Goal: Register for event/course: Register for event/course

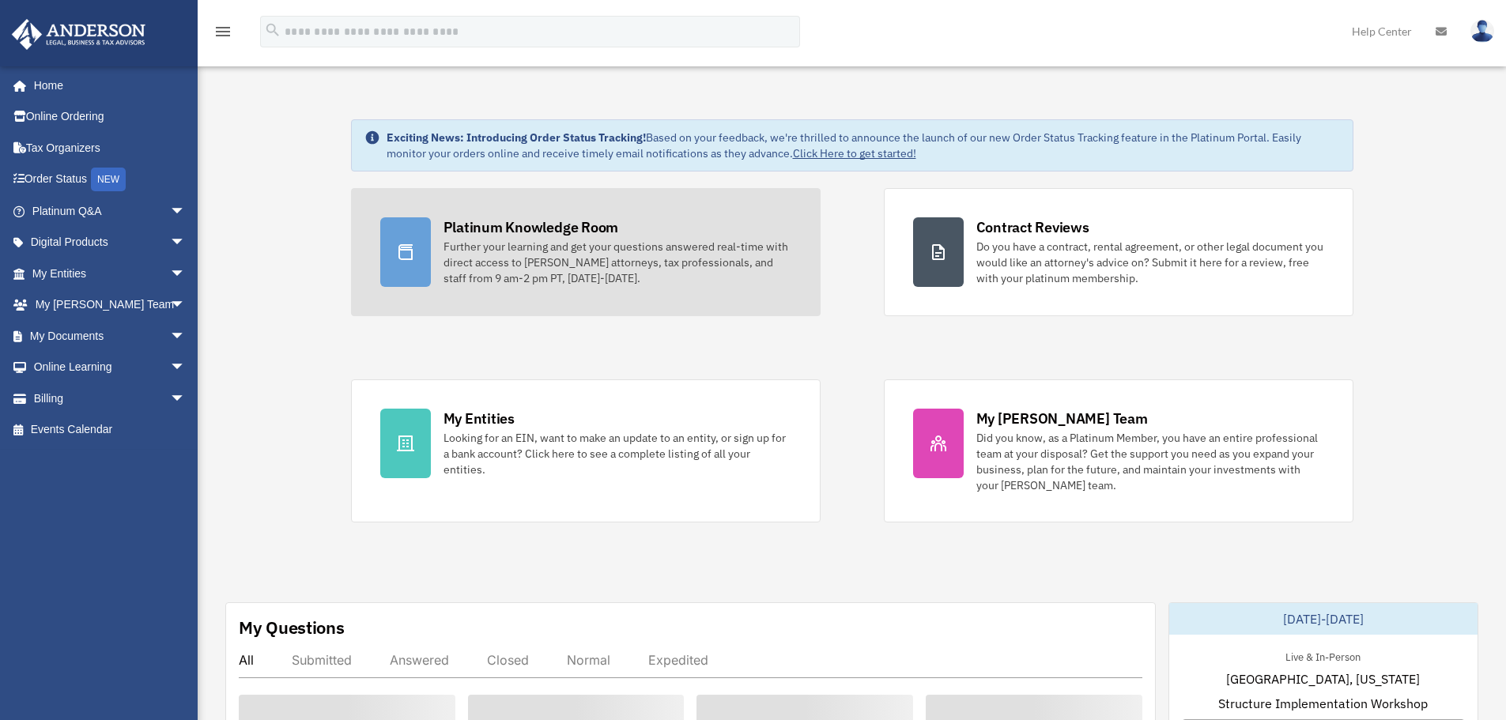
click at [573, 288] on link "Platinum Knowledge Room Further your learning and get your questions answered r…" at bounding box center [586, 252] width 470 height 128
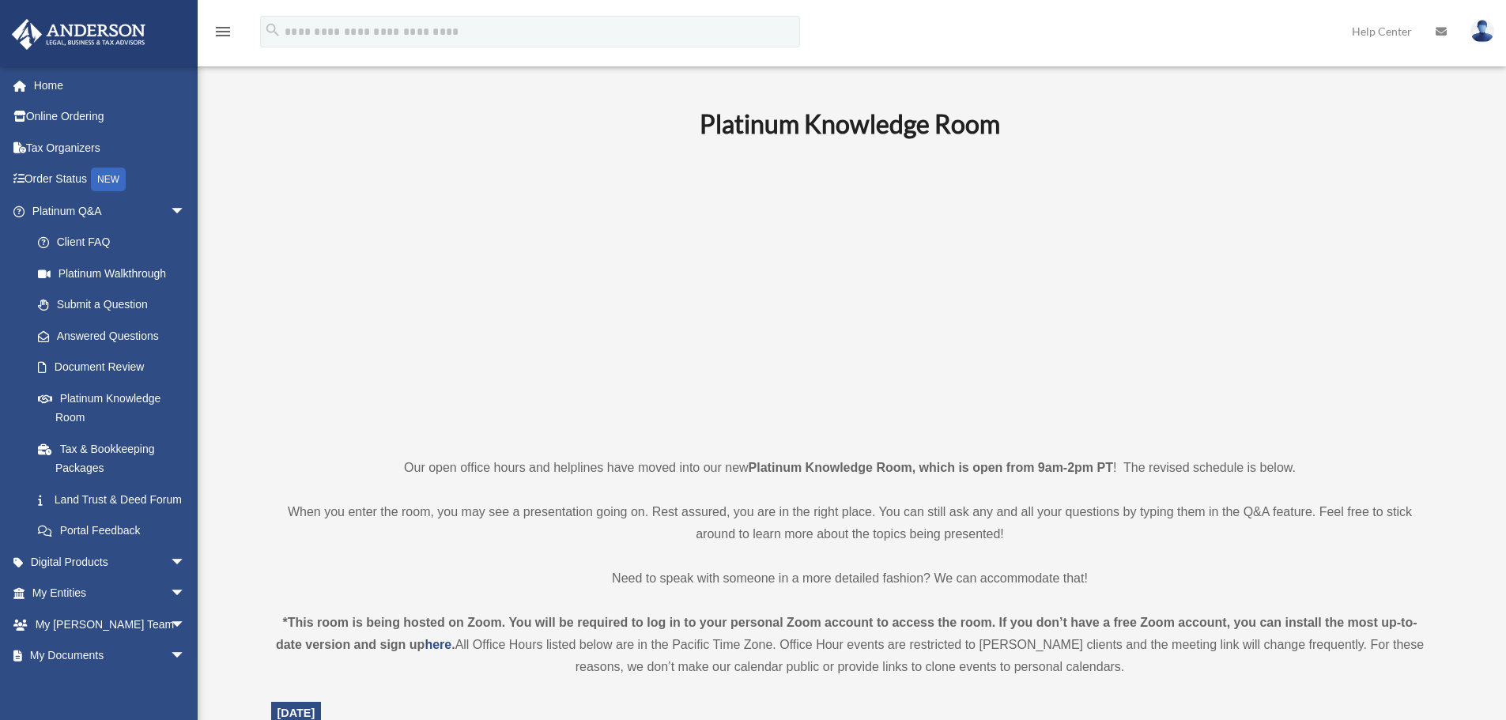
scroll to position [553, 0]
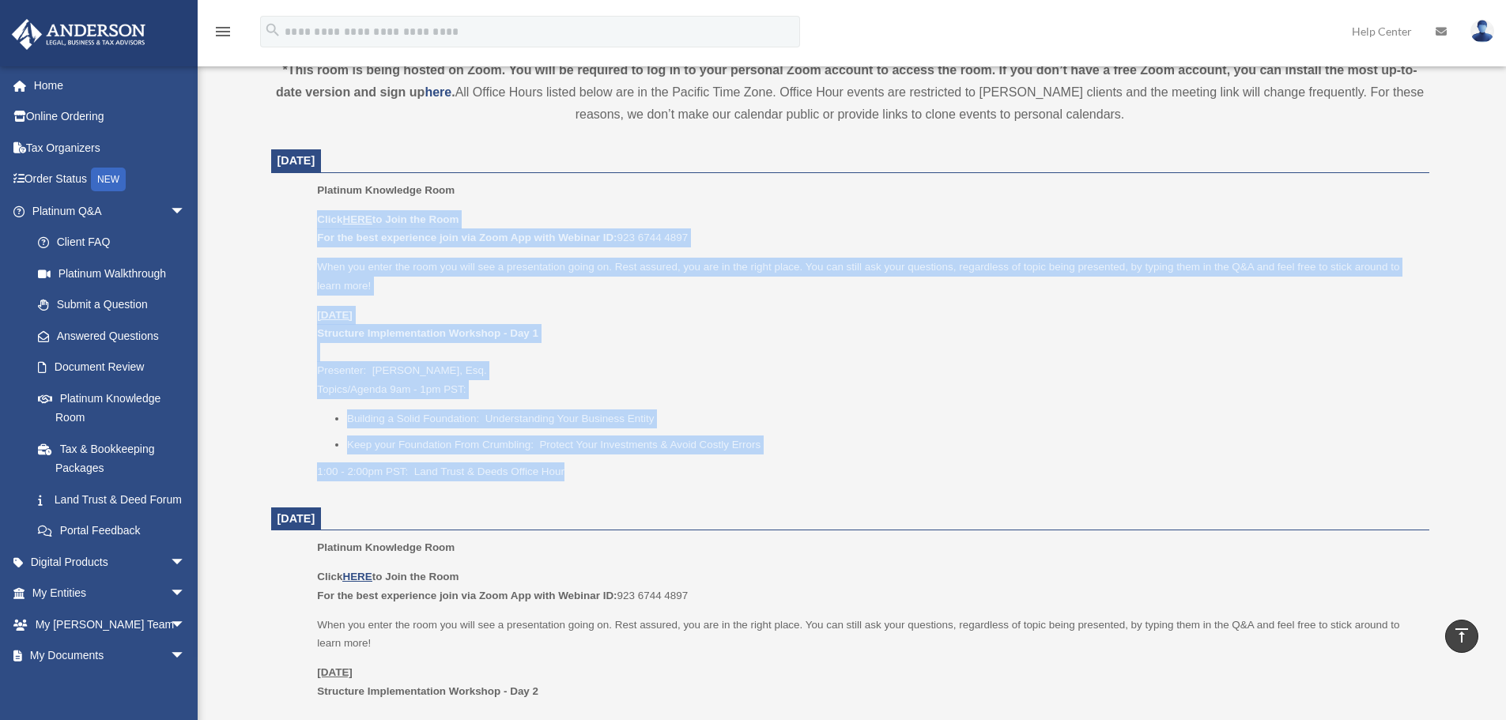
drag, startPoint x: 623, startPoint y: 475, endPoint x: 617, endPoint y: 198, distance: 277.5
click at [617, 202] on div "Platinum Knowledge Room Click HERE to Join the Room For the best experience joi…" at bounding box center [867, 336] width 1100 height 311
click at [614, 432] on ul "Building a Solid Foundation: Understanding Your Business Entity Keep your Found…" at bounding box center [867, 431] width 1100 height 45
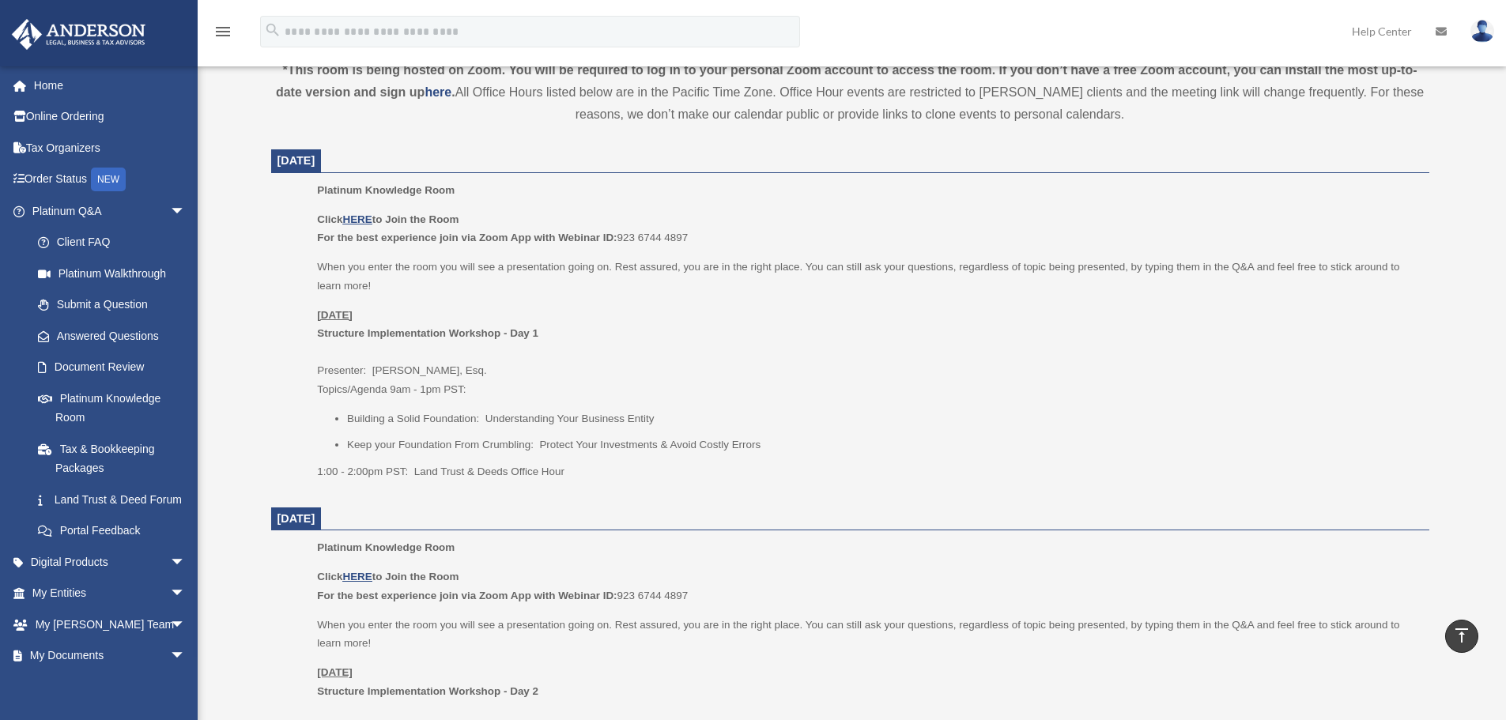
drag, startPoint x: 614, startPoint y: 496, endPoint x: 595, endPoint y: 208, distance: 289.1
click at [648, 380] on p "Thursday, August 21 Structure Implementation Workshop - Day 1 Presenter: Jason …" at bounding box center [867, 352] width 1100 height 93
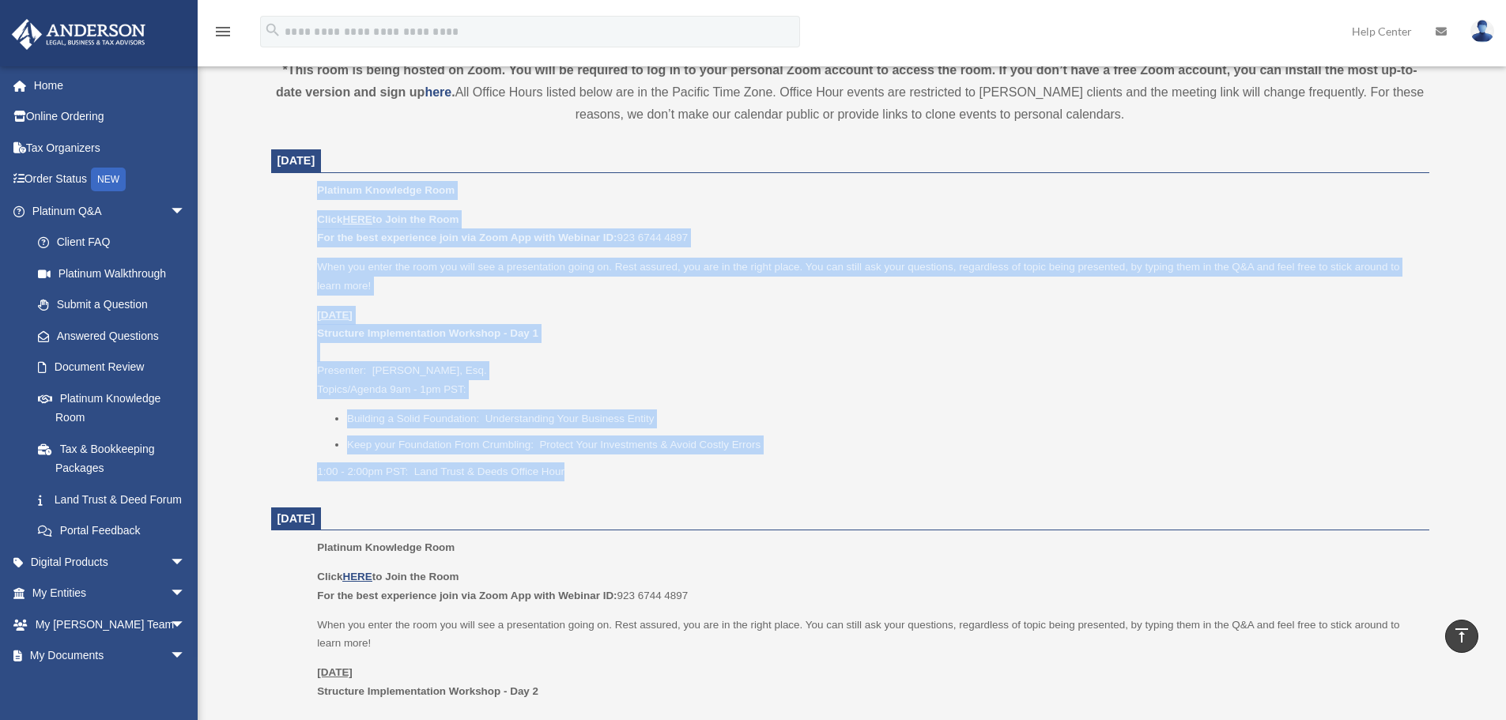
drag, startPoint x: 631, startPoint y: 486, endPoint x: 642, endPoint y: 167, distance: 319.5
click at [649, 421] on li "Building a Solid Foundation: Understanding Your Business Entity" at bounding box center [882, 418] width 1071 height 19
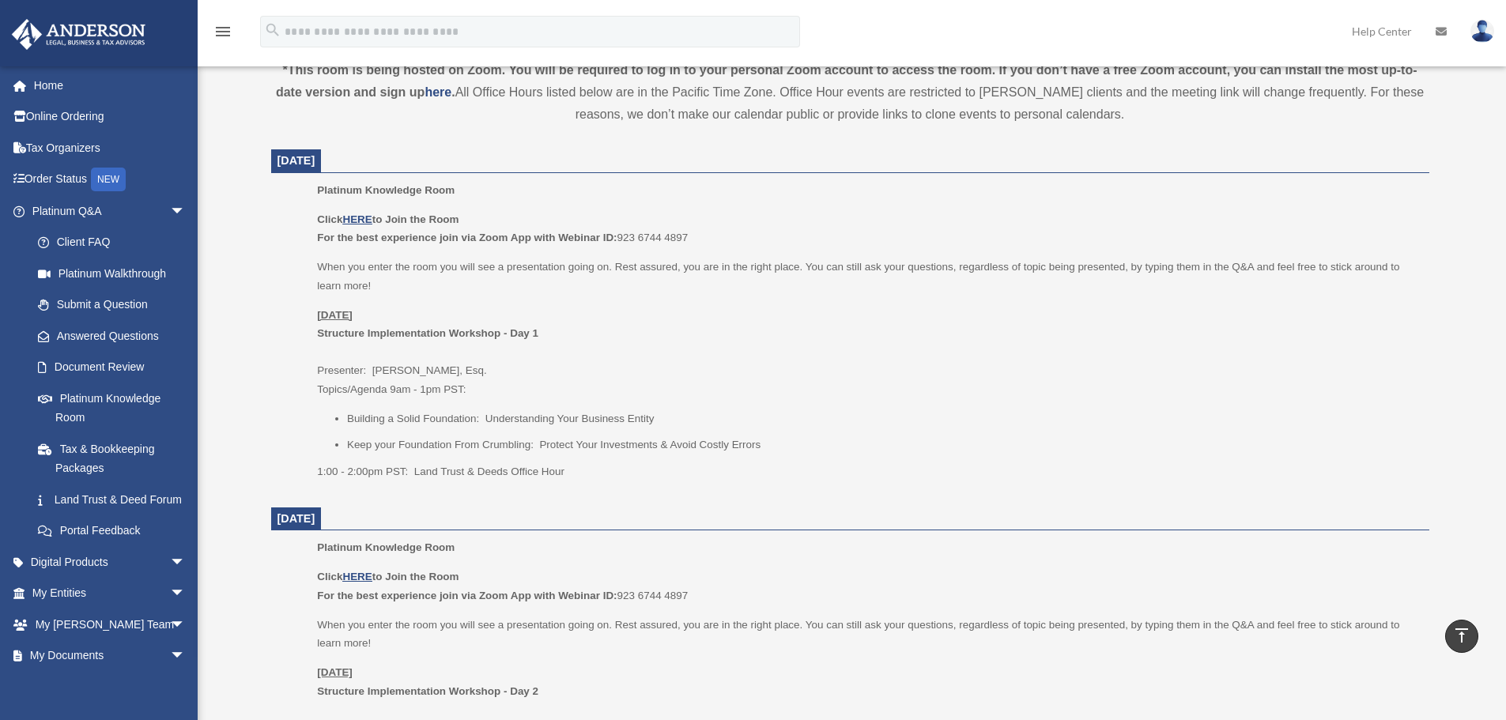
drag, startPoint x: 605, startPoint y: 471, endPoint x: 594, endPoint y: 192, distance: 279.3
click at [594, 417] on li "Building a Solid Foundation: Understanding Your Business Entity" at bounding box center [882, 418] width 1071 height 19
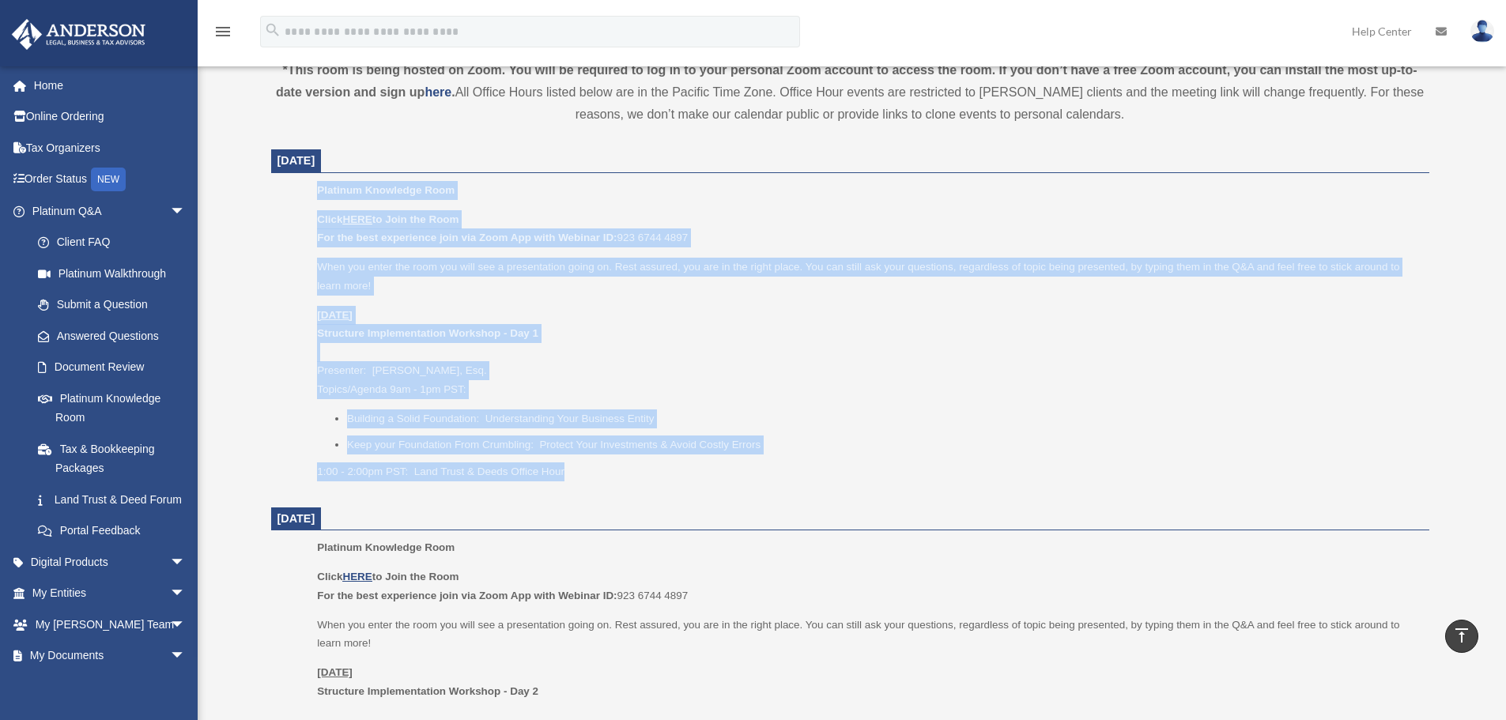
drag, startPoint x: 618, startPoint y: 480, endPoint x: 607, endPoint y: 155, distance: 325.1
click at [607, 151] on dt "August 21, 2025" at bounding box center [850, 161] width 1158 height 24
click at [604, 307] on p "Thursday, August 21 Structure Implementation Workshop - Day 1 Presenter: Jason …" at bounding box center [867, 352] width 1100 height 93
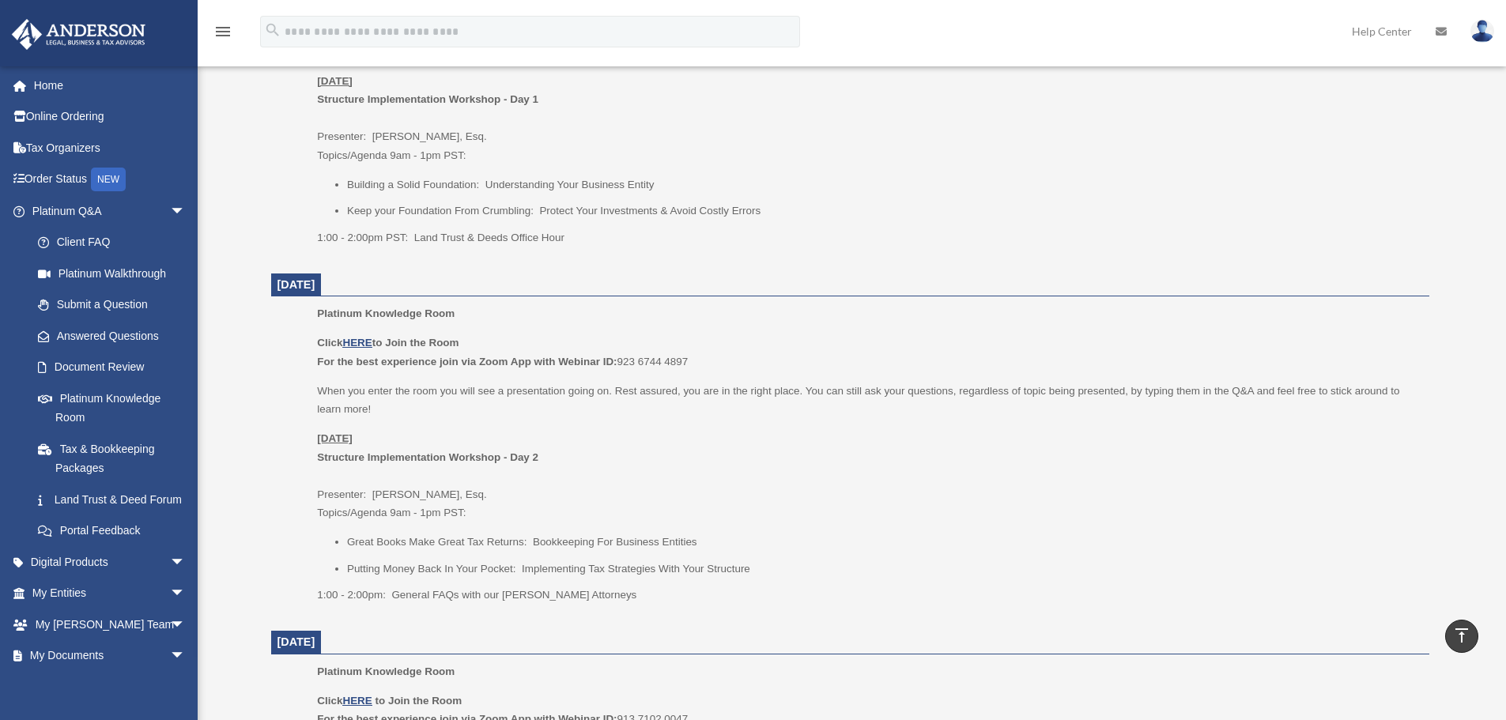
scroll to position [790, 0]
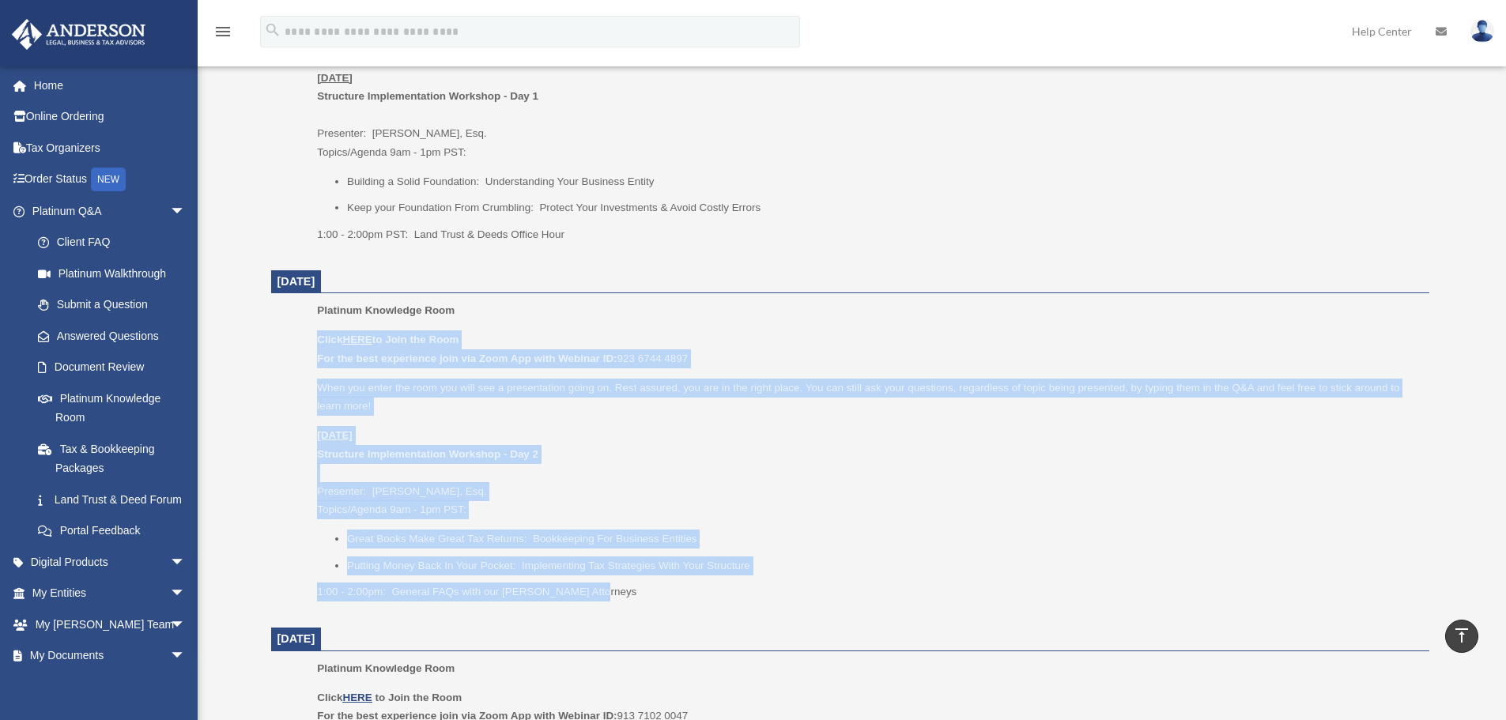
drag, startPoint x: 687, startPoint y: 593, endPoint x: 659, endPoint y: 289, distance: 304.8
click at [659, 289] on dt "August 22, 2025" at bounding box center [850, 282] width 1158 height 24
click at [626, 405] on p "When you enter the room you will see a presentation going on. Rest assured, you…" at bounding box center [867, 397] width 1100 height 37
drag, startPoint x: 659, startPoint y: 599, endPoint x: 646, endPoint y: 281, distance: 318.0
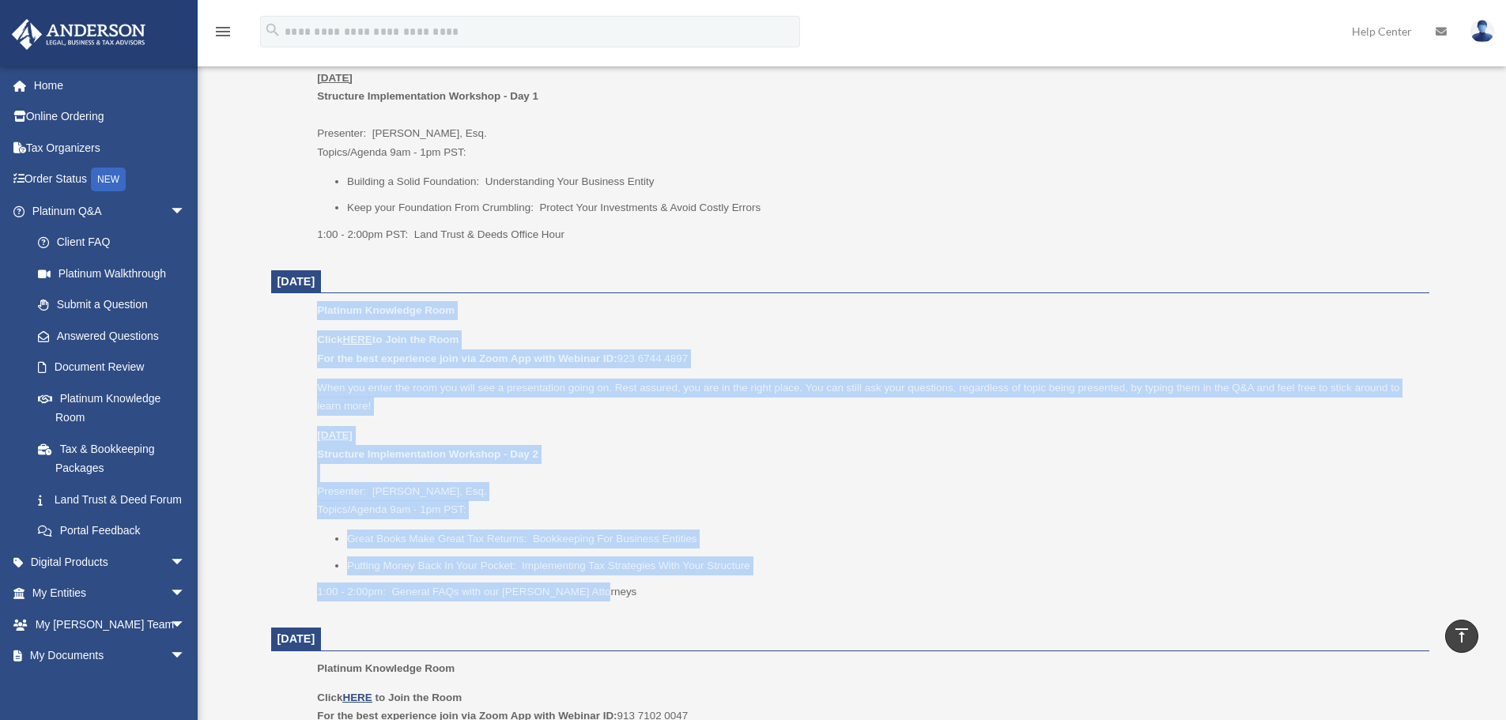
click at [630, 396] on p "When you enter the room you will see a presentation going on. Rest assured, you…" at bounding box center [867, 397] width 1100 height 37
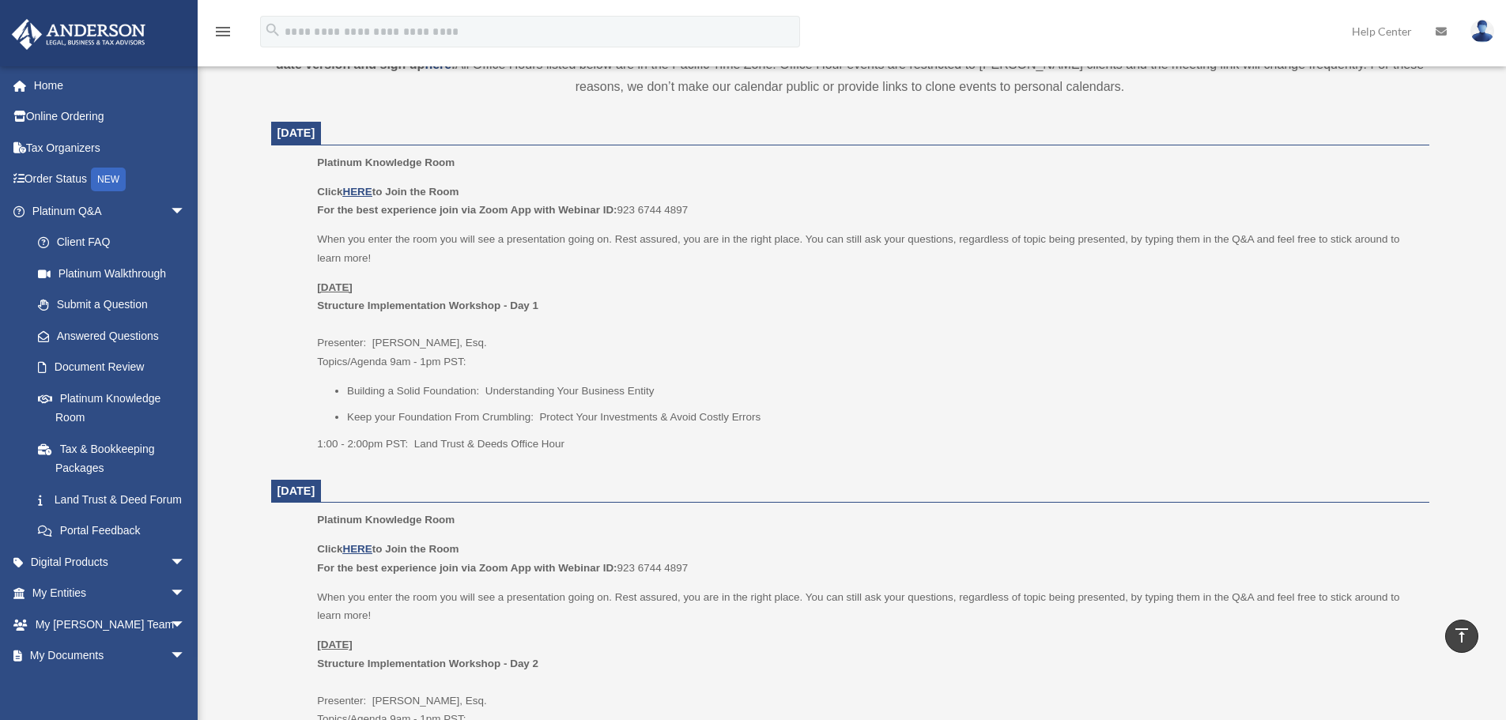
scroll to position [553, 0]
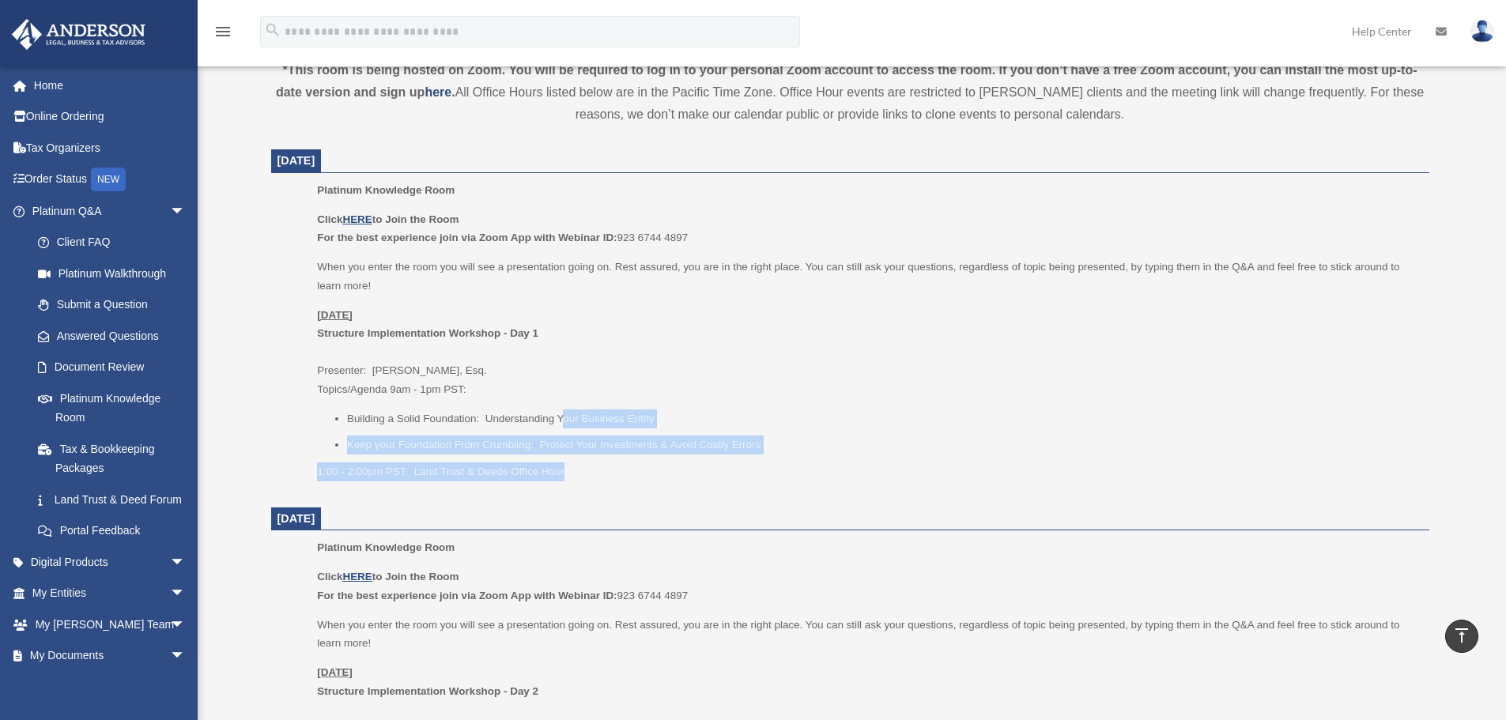
drag, startPoint x: 593, startPoint y: 466, endPoint x: 500, endPoint y: 309, distance: 182.2
click at [553, 394] on div "Click HERE to Join the Room For the best experience join via Zoom App with Webi…" at bounding box center [867, 345] width 1100 height 271
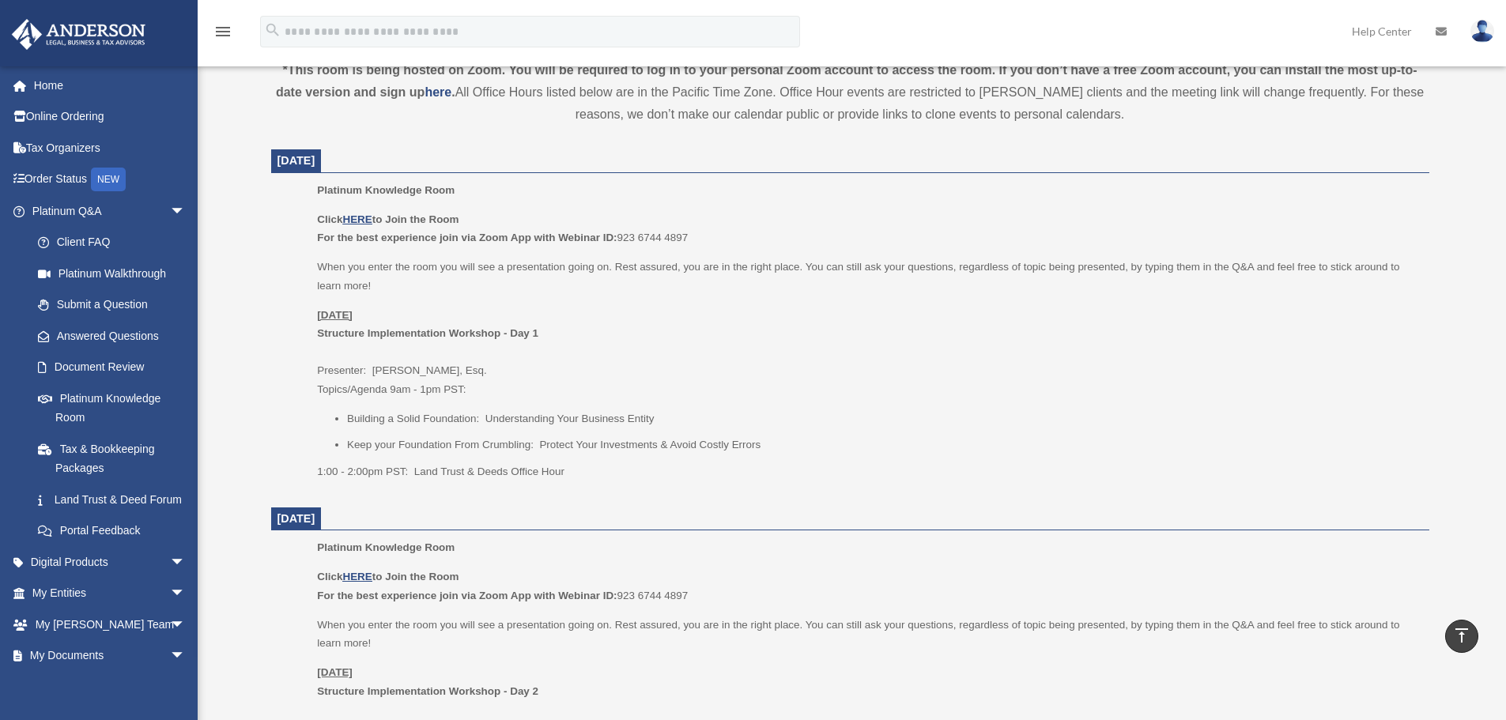
click at [609, 320] on p "Thursday, August 21 Structure Implementation Workshop - Day 1 Presenter: Jason …" at bounding box center [867, 352] width 1100 height 93
